Goal: Information Seeking & Learning: Learn about a topic

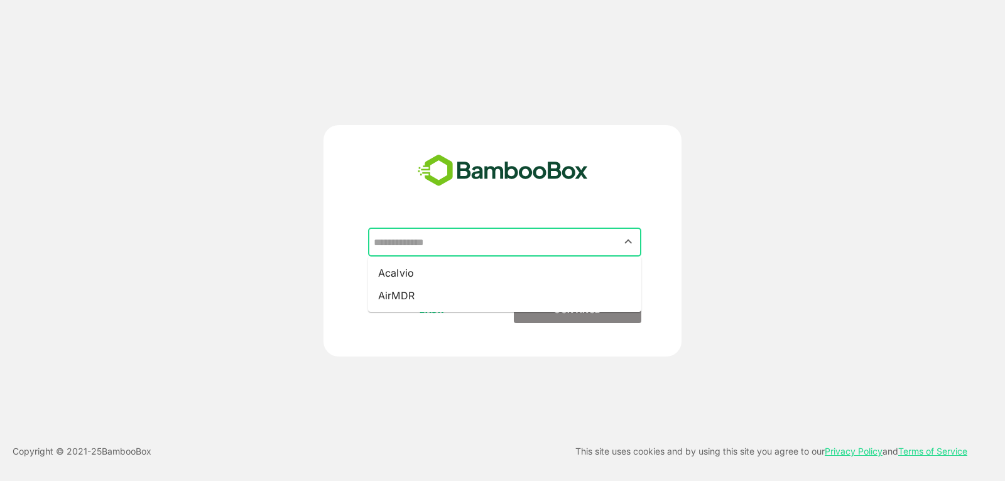
click at [565, 231] on input "text" at bounding box center [505, 242] width 268 height 24
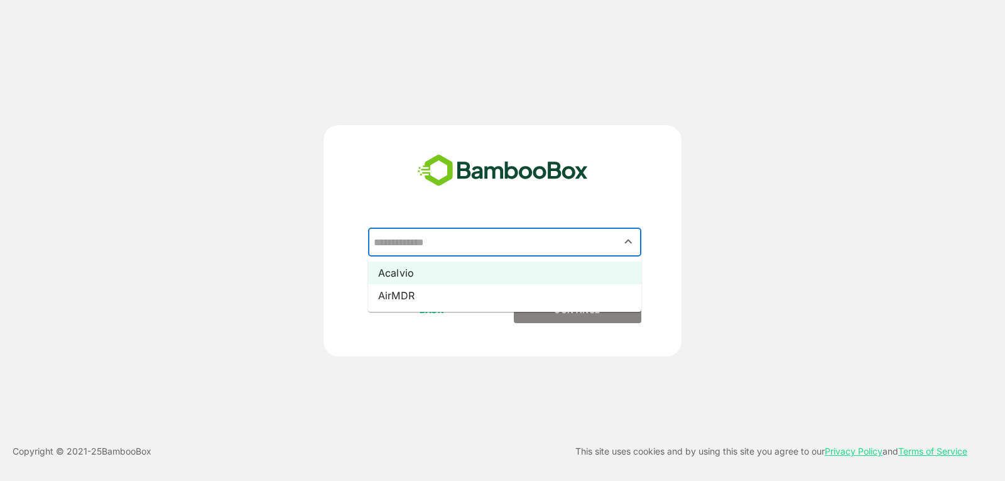
click at [474, 283] on li "Acalvio" at bounding box center [504, 272] width 273 height 23
type input "*******"
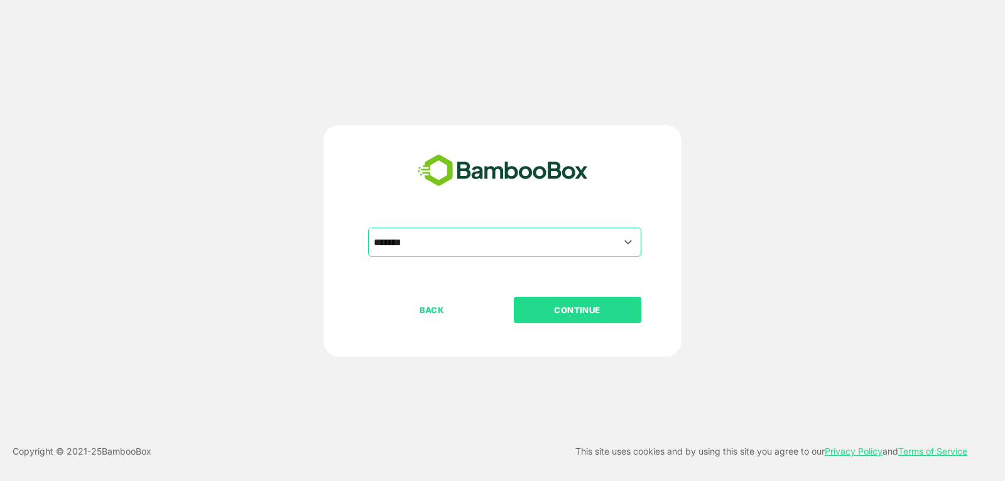
click at [556, 306] on p "CONTINUE" at bounding box center [578, 310] width 126 height 14
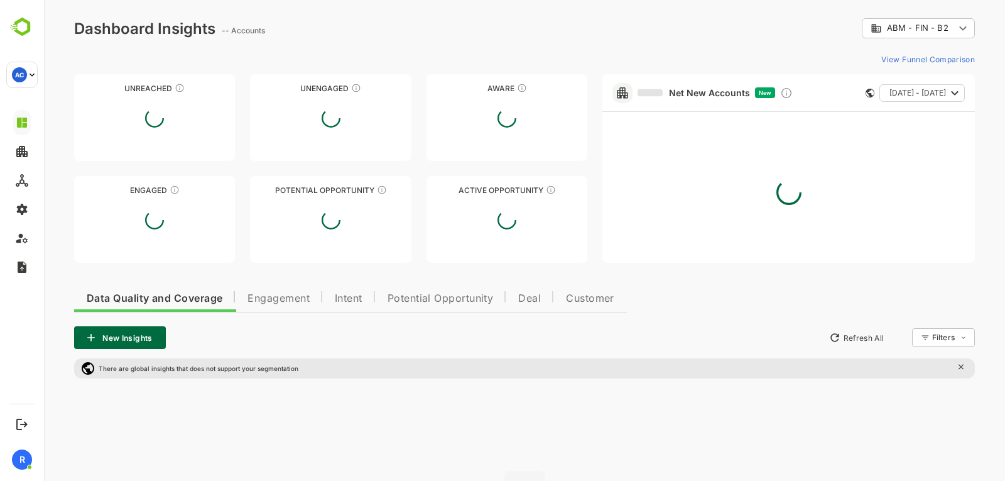
type input "**********"
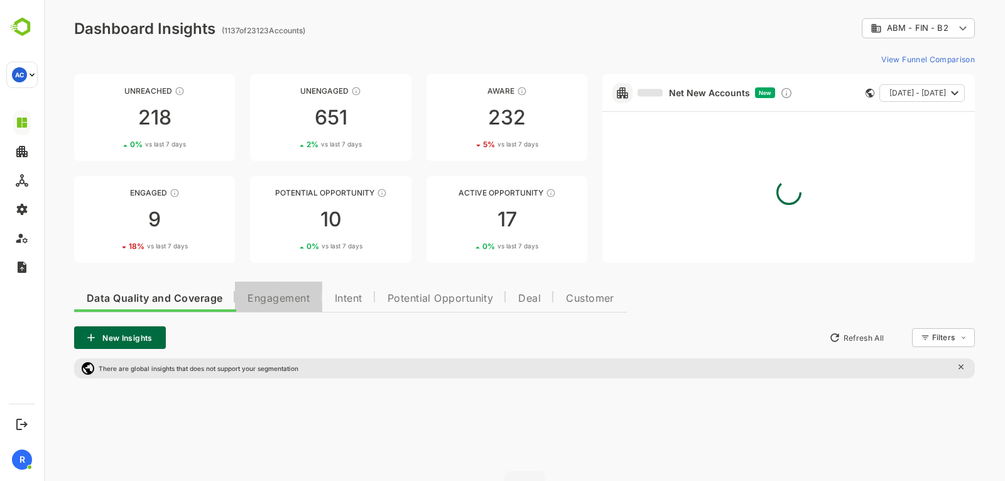
click at [291, 299] on span "Engagement" at bounding box center [279, 298] width 62 height 10
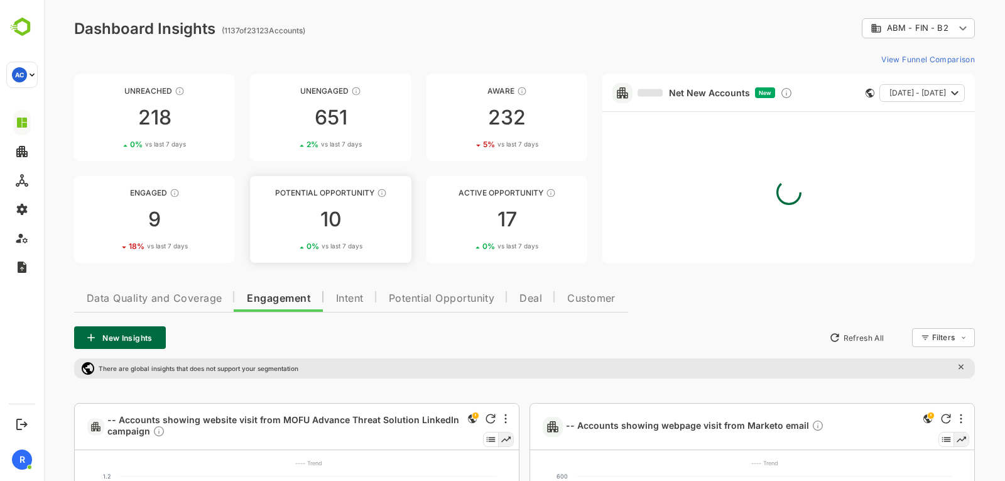
click at [317, 213] on div "10" at bounding box center [330, 219] width 161 height 20
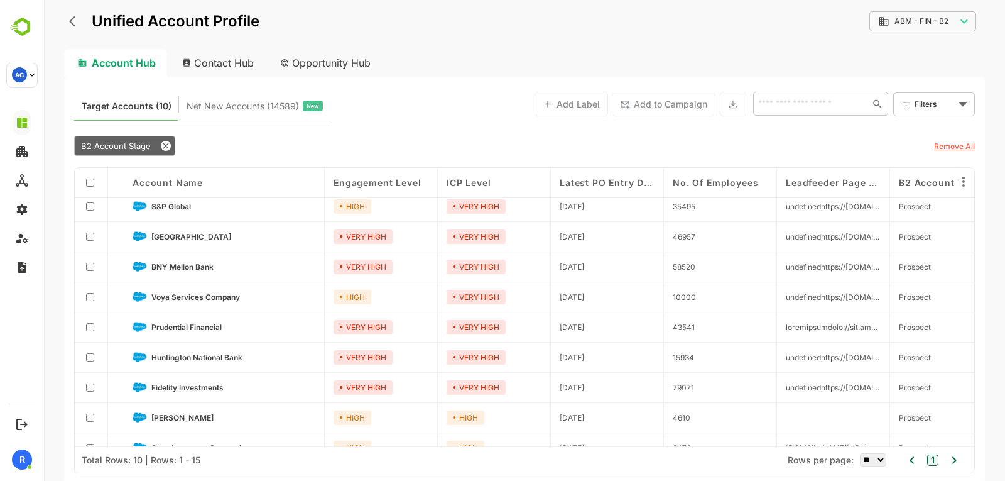
scroll to position [7, 0]
click at [167, 207] on span "S&P Global" at bounding box center [171, 205] width 40 height 9
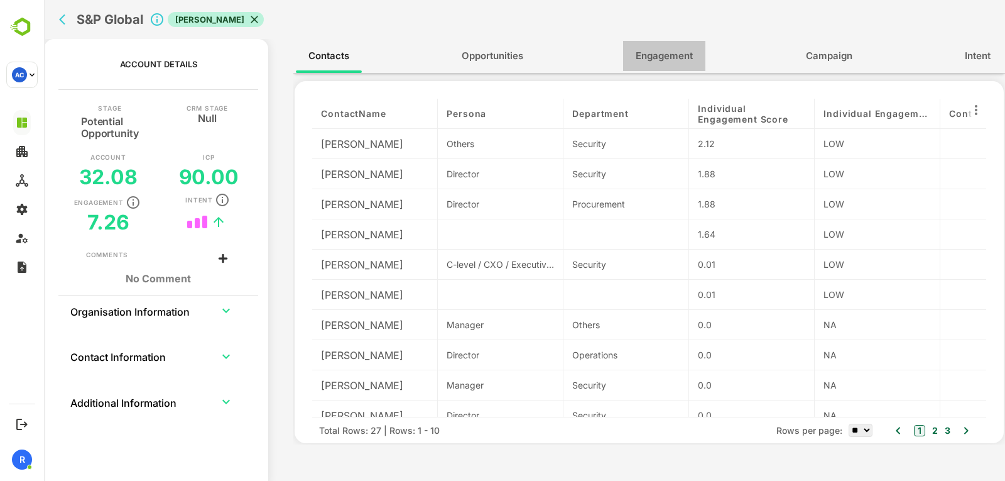
click at [662, 68] on button "Engagement" at bounding box center [664, 56] width 82 height 30
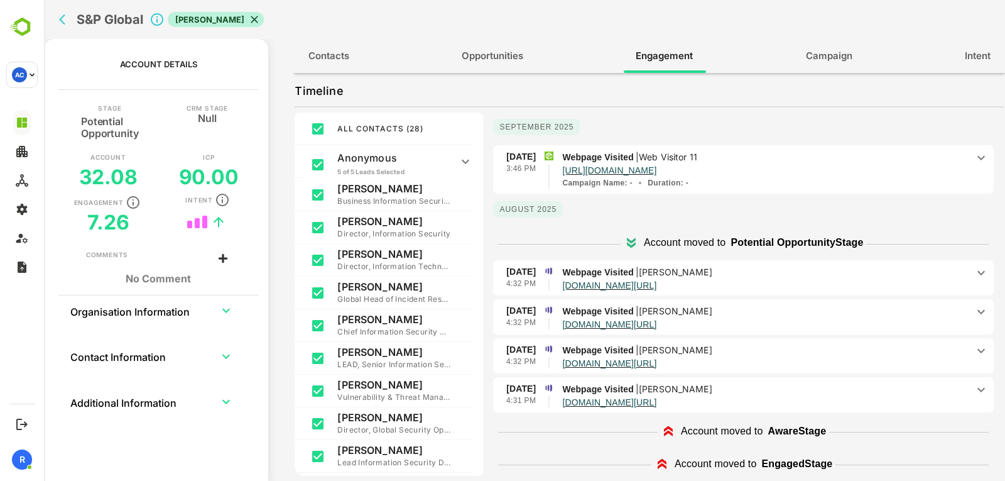
scroll to position [63, 0]
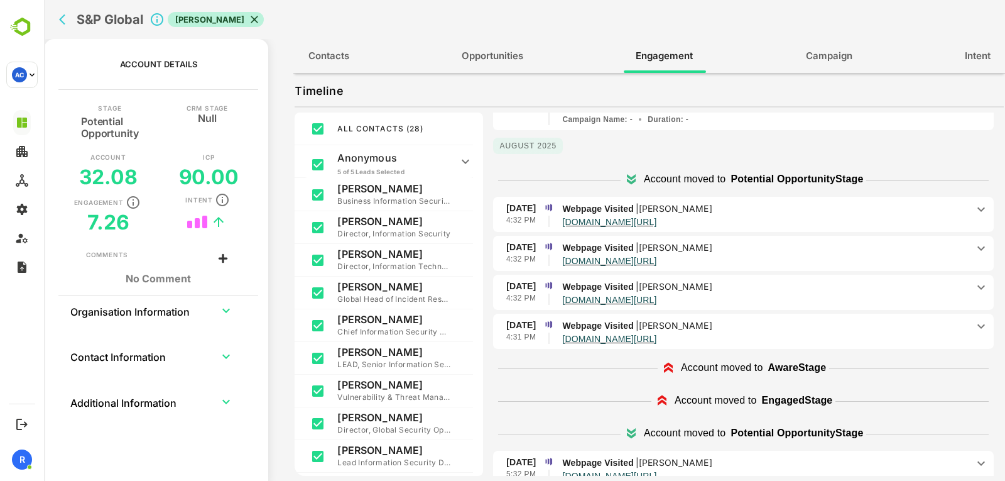
click at [846, 217] on p "[DOMAIN_NAME][URL]" at bounding box center [764, 221] width 405 height 11
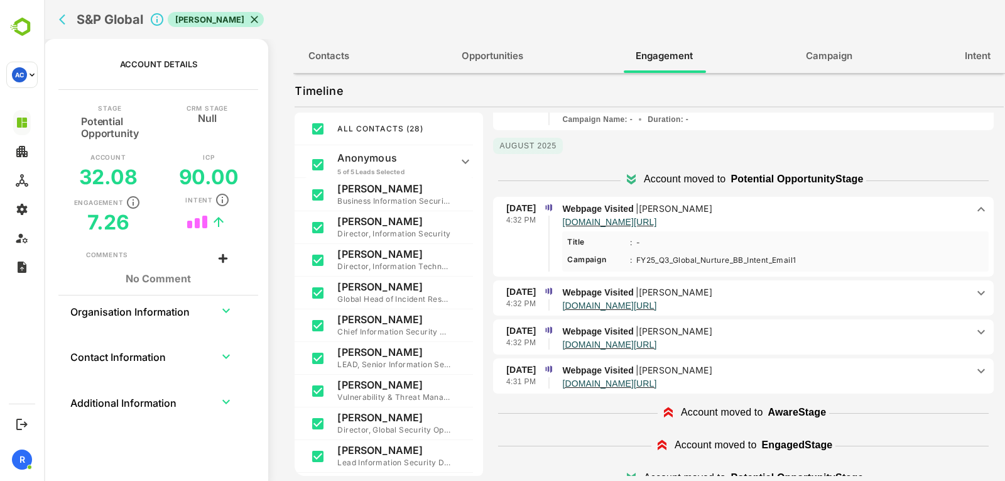
click at [846, 217] on p "[DOMAIN_NAME][URL]" at bounding box center [764, 221] width 405 height 11
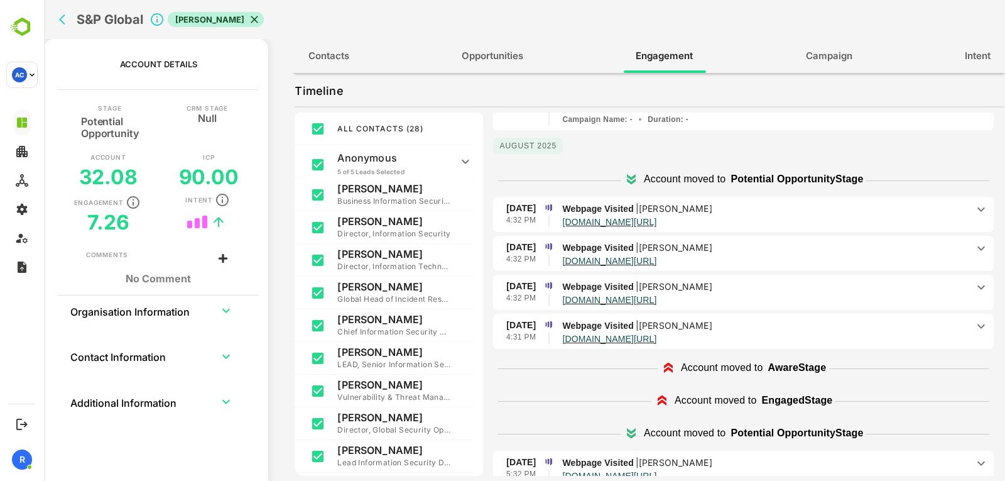
click at [830, 221] on p "[DOMAIN_NAME][URL]" at bounding box center [764, 221] width 405 height 11
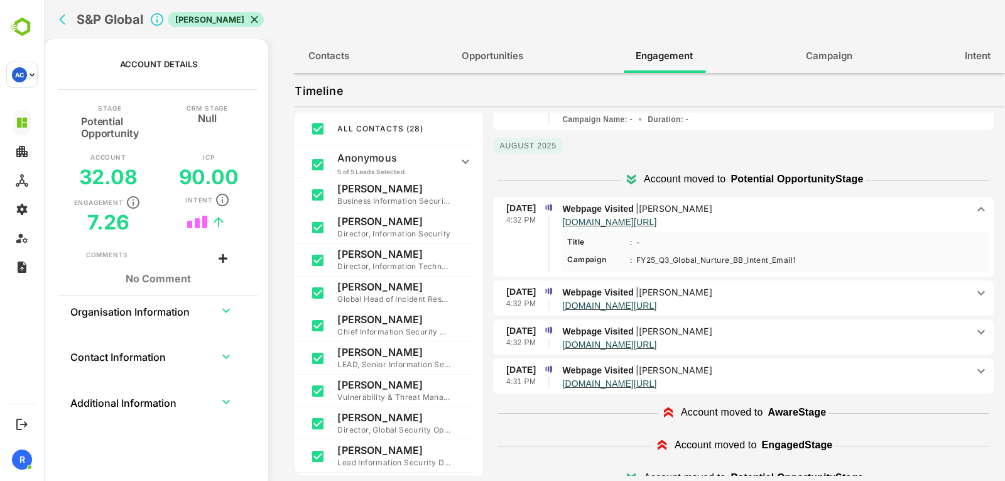
click at [830, 221] on p "[DOMAIN_NAME][URL]" at bounding box center [764, 221] width 405 height 11
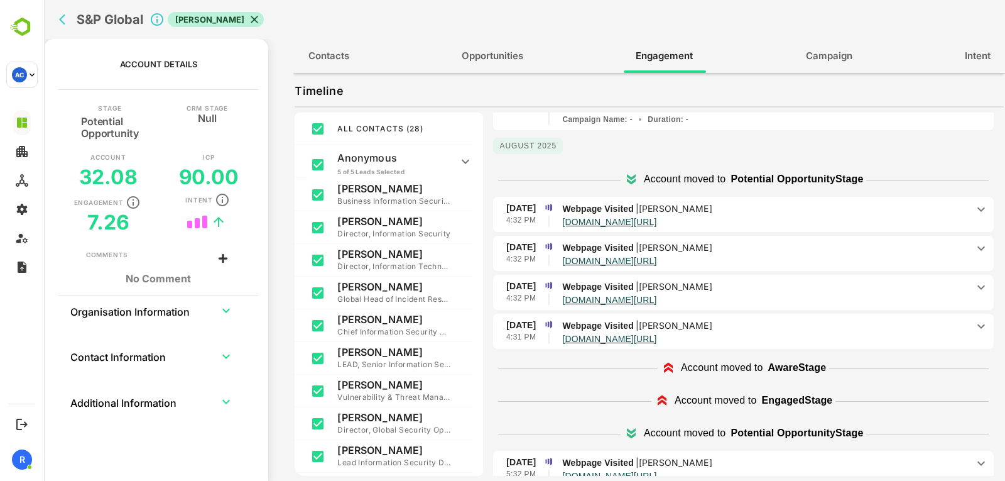
click at [830, 221] on p "[DOMAIN_NAME][URL]" at bounding box center [764, 221] width 405 height 11
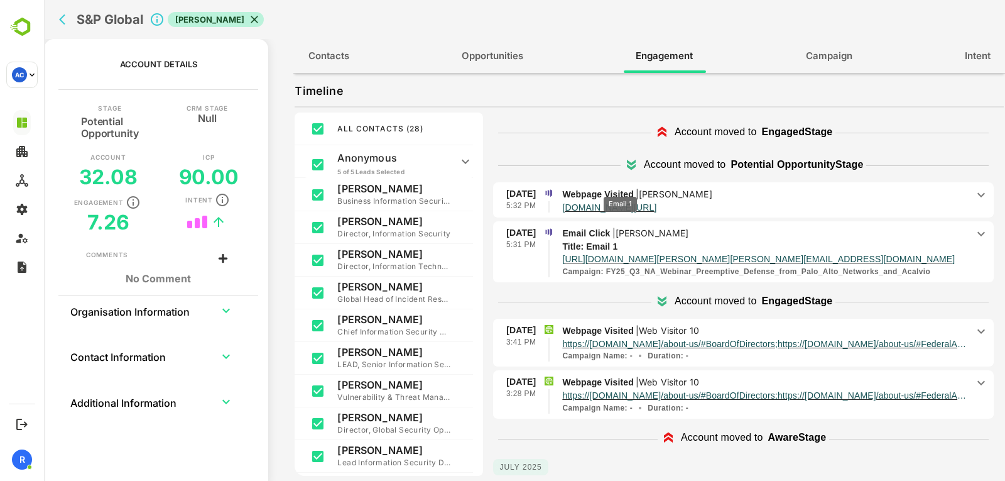
scroll to position [68, 0]
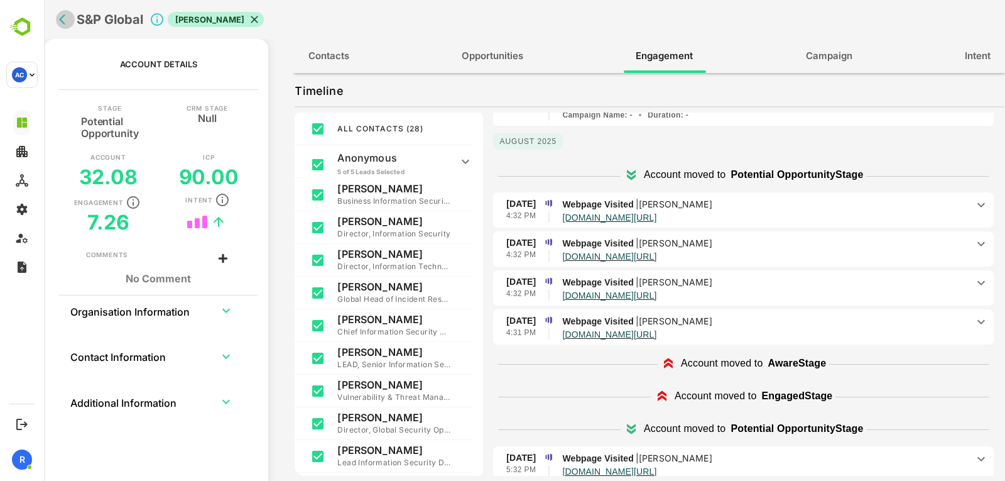
click at [59, 23] on icon "back" at bounding box center [65, 19] width 13 height 13
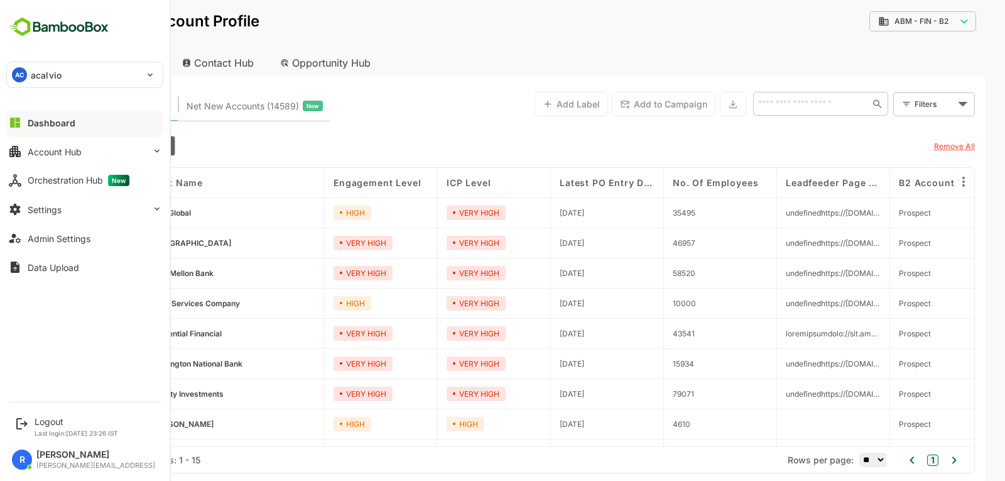
click at [60, 118] on div "Dashboard" at bounding box center [52, 123] width 48 height 11
click at [55, 119] on div "Dashboard" at bounding box center [52, 123] width 48 height 11
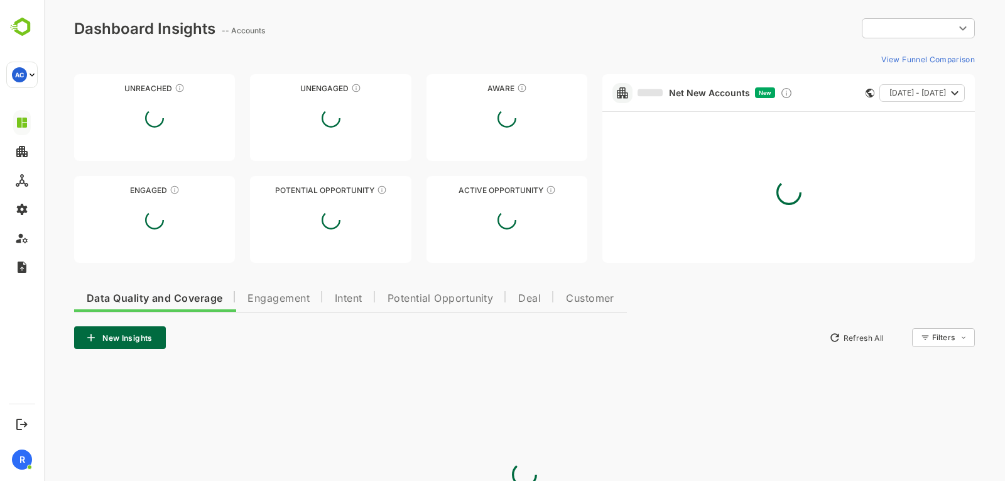
type input "**********"
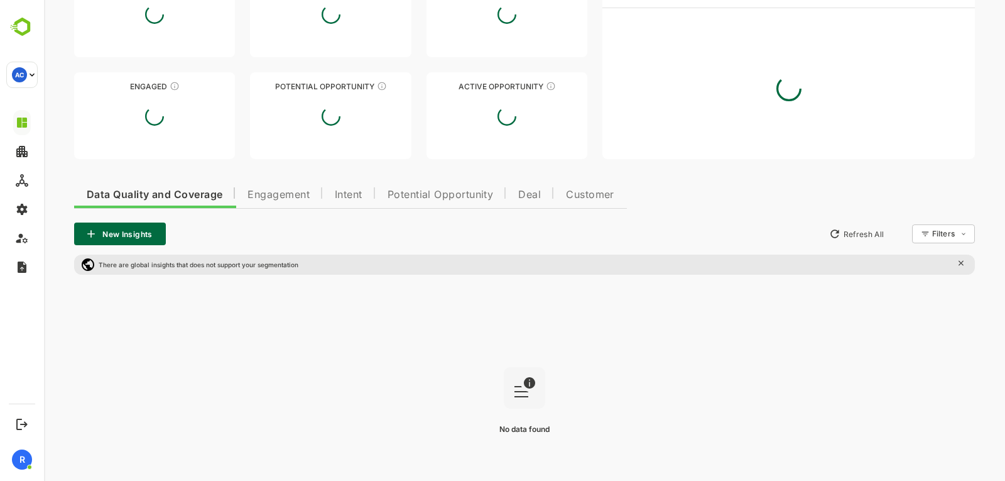
scroll to position [160, 0]
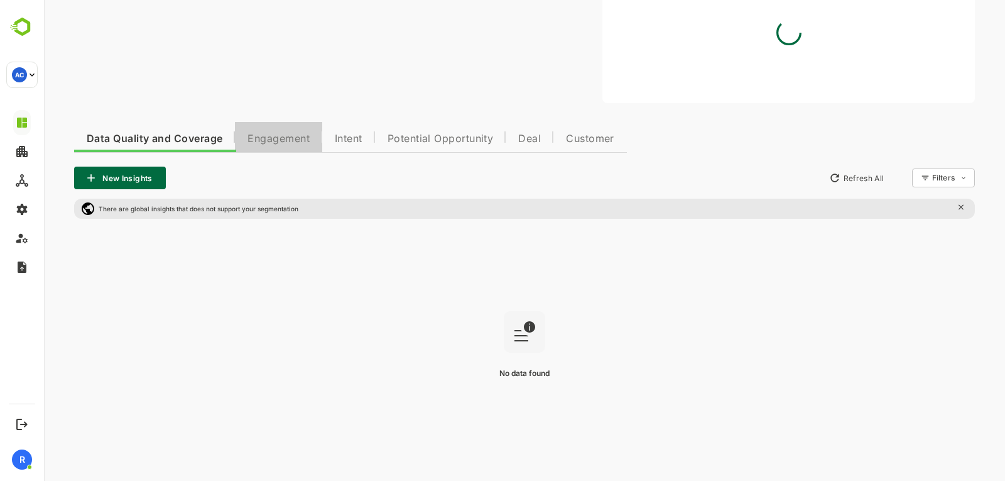
click at [275, 137] on span "Engagement" at bounding box center [279, 139] width 62 height 10
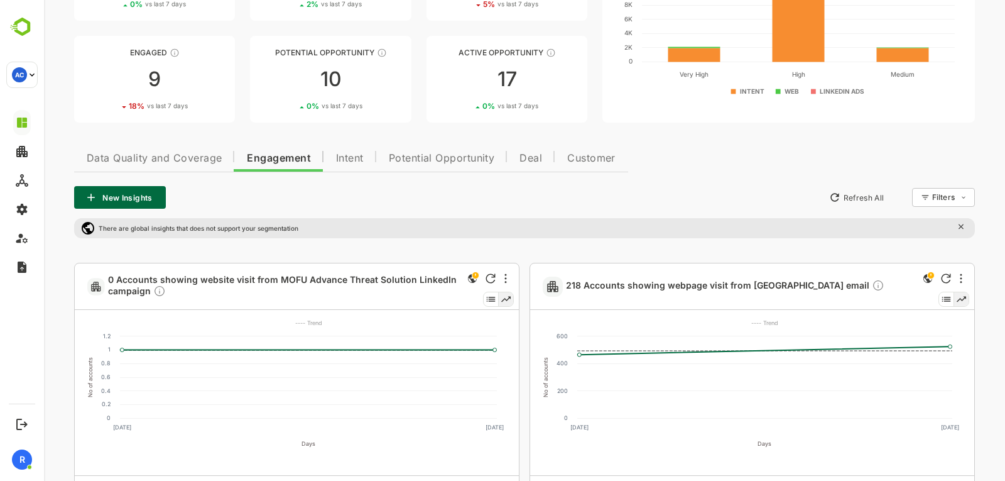
scroll to position [146, 0]
